Goal: Navigation & Orientation: Understand site structure

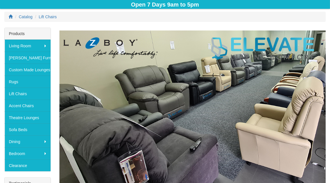
scroll to position [86, 0]
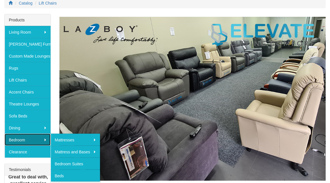
click at [31, 134] on link "Bedroom" at bounding box center [28, 140] width 46 height 12
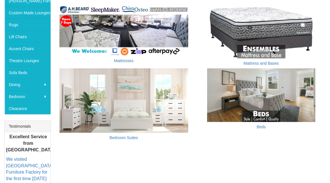
scroll to position [96, 0]
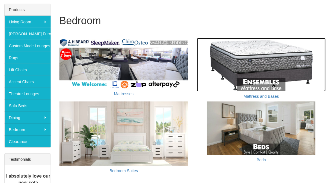
click at [256, 76] on img at bounding box center [261, 65] width 129 height 54
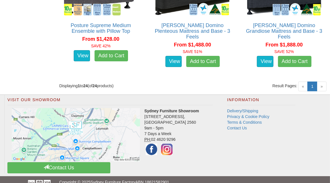
scroll to position [1415, 0]
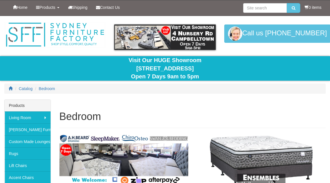
scroll to position [96, 0]
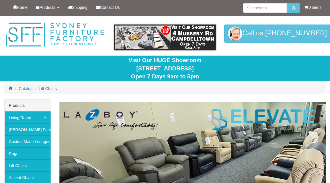
scroll to position [86, 0]
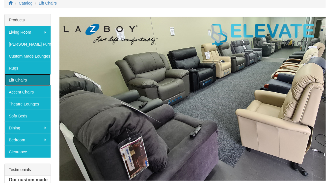
click at [18, 78] on link "Lift Chairs" at bounding box center [28, 80] width 46 height 12
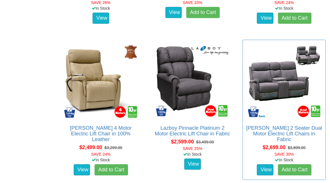
scroll to position [1086, 0]
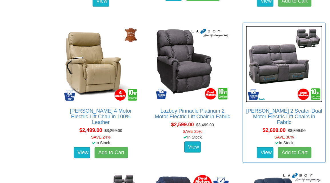
click at [269, 86] on img at bounding box center [284, 64] width 77 height 77
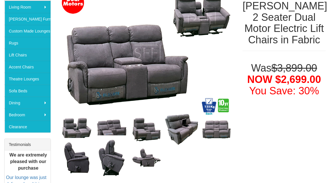
scroll to position [114, 0]
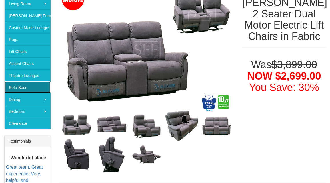
click at [26, 84] on link "Sofa Beds" at bounding box center [28, 87] width 46 height 12
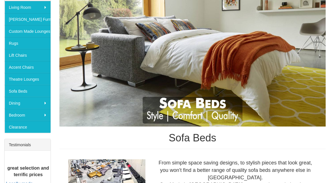
scroll to position [82, 0]
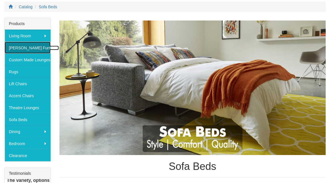
click at [26, 46] on link "[PERSON_NAME] Furniture" at bounding box center [28, 48] width 46 height 12
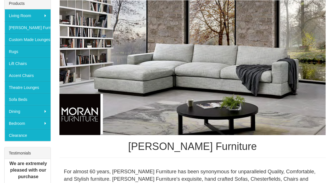
scroll to position [102, 0]
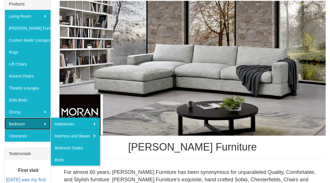
click at [11, 121] on link "Bedroom" at bounding box center [28, 124] width 46 height 12
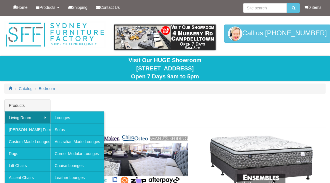
click at [102, 97] on div "Catalog Bedroom" at bounding box center [165, 92] width 330 height 16
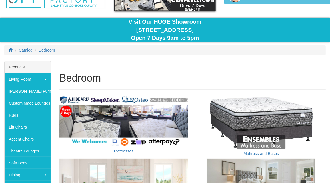
scroll to position [57, 0]
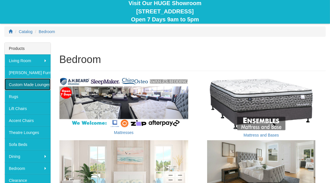
click at [39, 82] on link "Custom Made Lounges" at bounding box center [28, 85] width 46 height 12
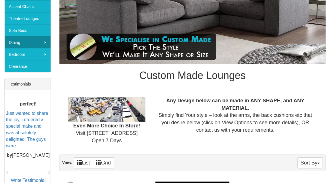
scroll to position [143, 0]
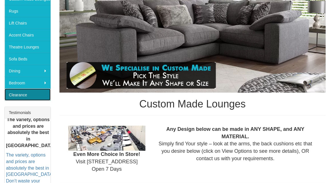
click at [37, 94] on link "Clearance" at bounding box center [28, 95] width 46 height 12
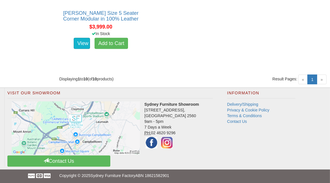
scroll to position [622, 0]
